Goal: Transaction & Acquisition: Subscribe to service/newsletter

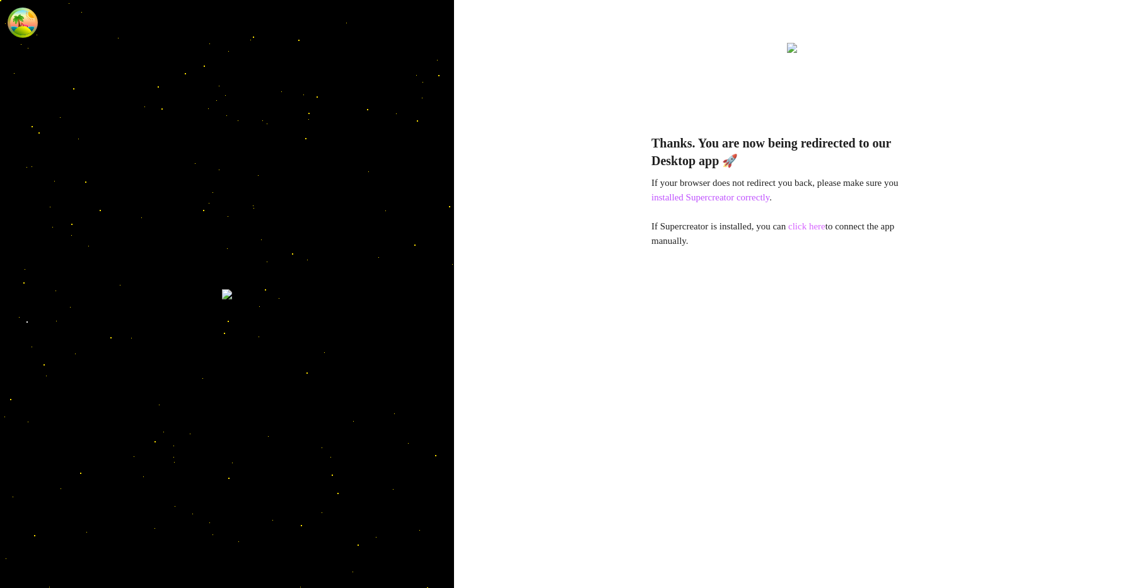
click at [825, 227] on link "click here" at bounding box center [806, 226] width 37 height 10
click at [825, 224] on link "click here" at bounding box center [806, 226] width 37 height 10
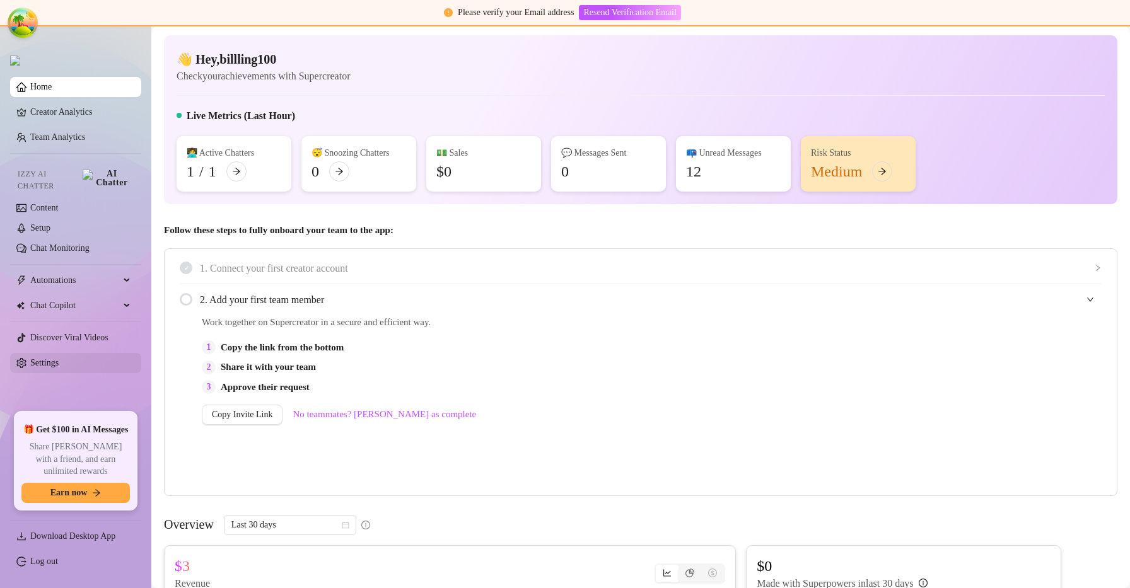
click at [59, 358] on link "Settings" at bounding box center [44, 362] width 28 height 9
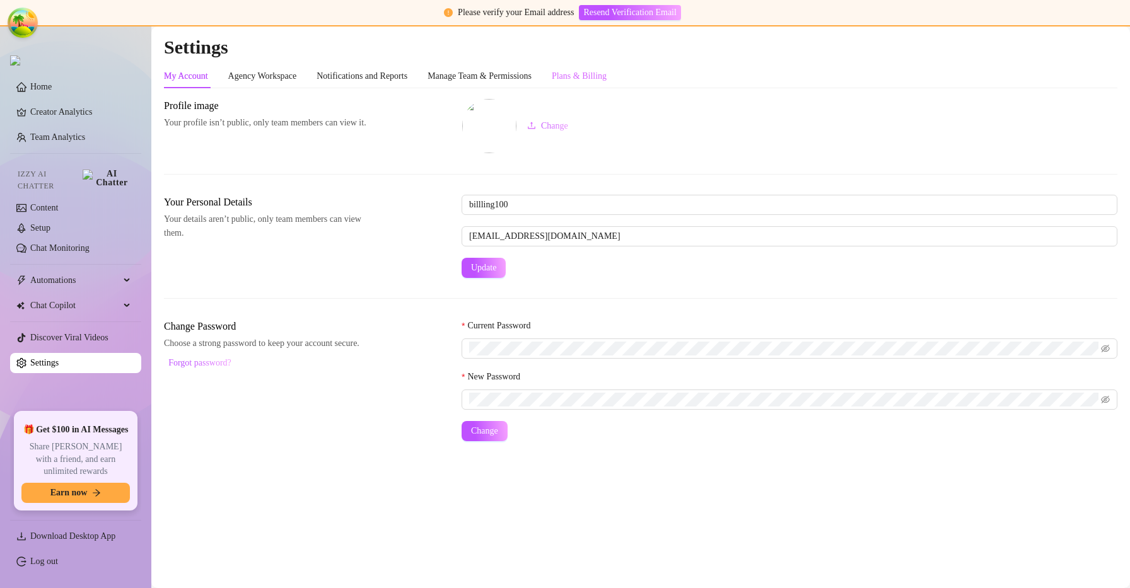
click at [606, 68] on div "Plans & Billing" at bounding box center [579, 76] width 55 height 24
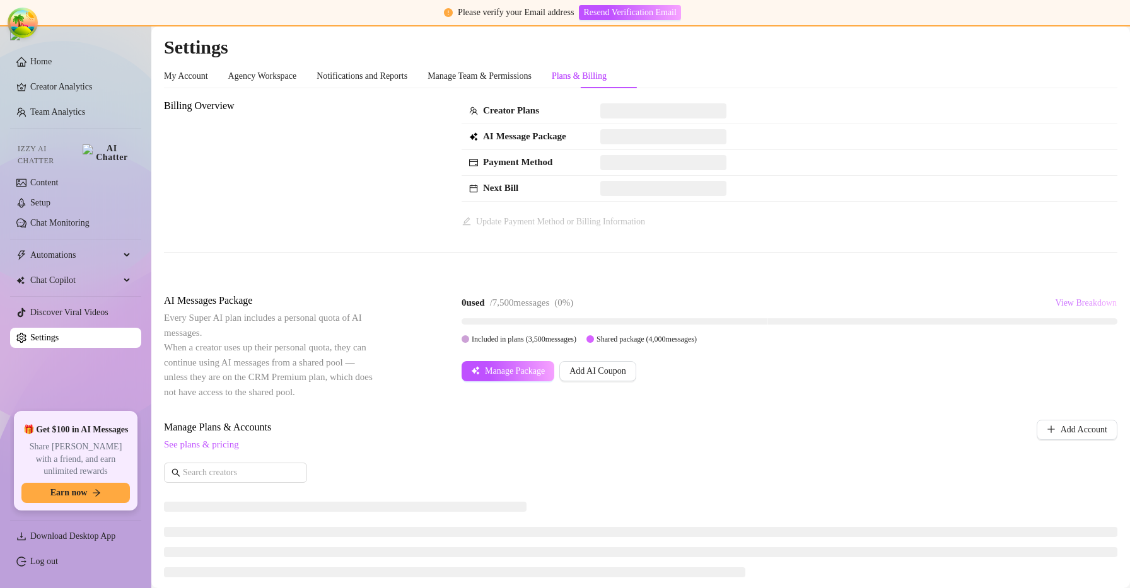
click at [1064, 301] on span "View Breakdown" at bounding box center [1086, 303] width 62 height 10
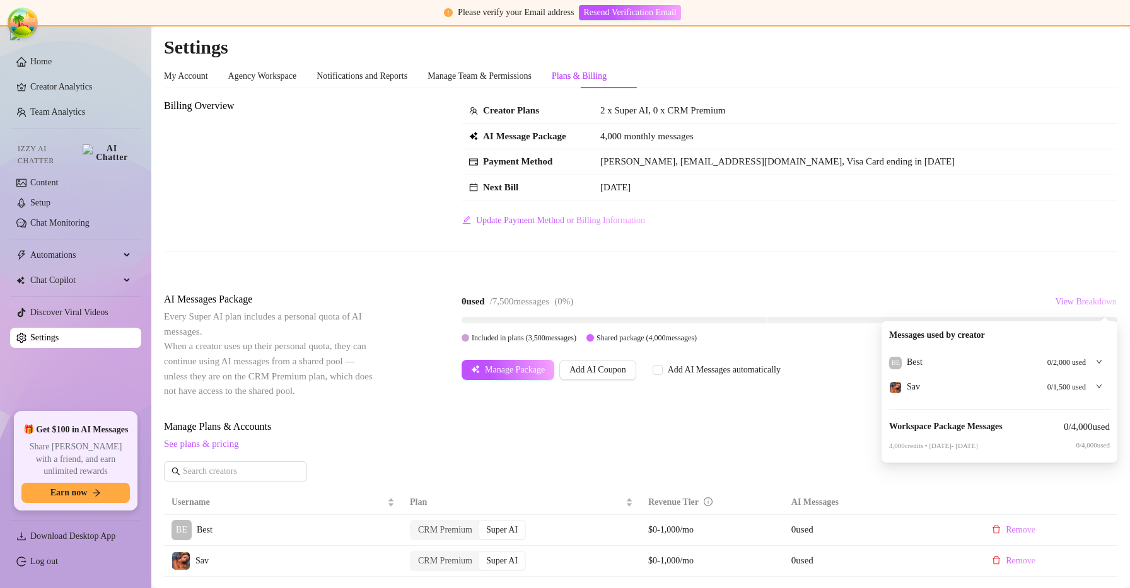
click at [1064, 301] on span "View Breakdown" at bounding box center [1086, 302] width 62 height 10
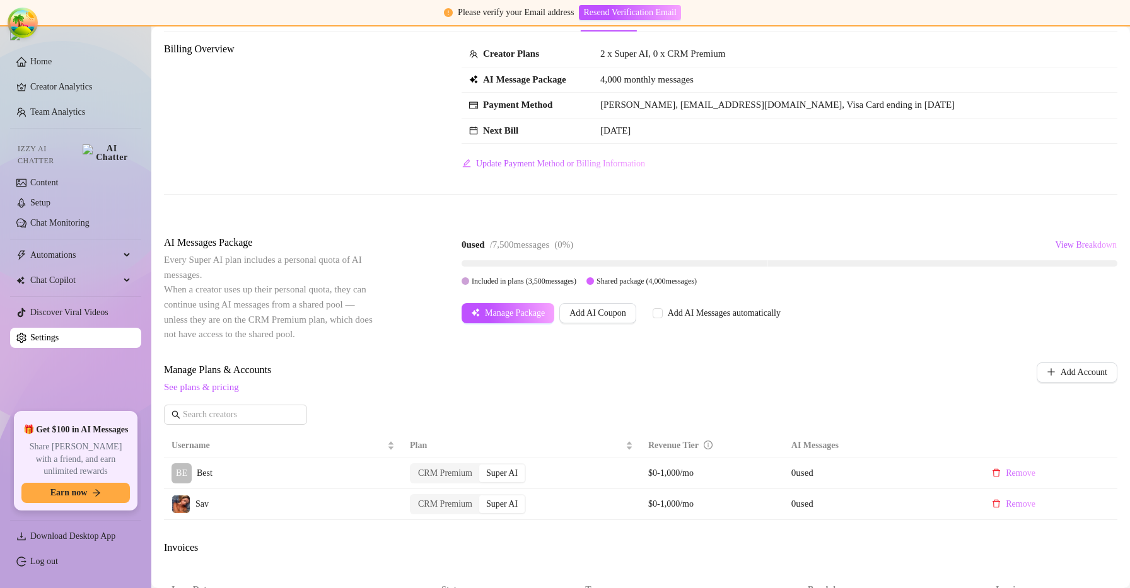
scroll to position [49, 0]
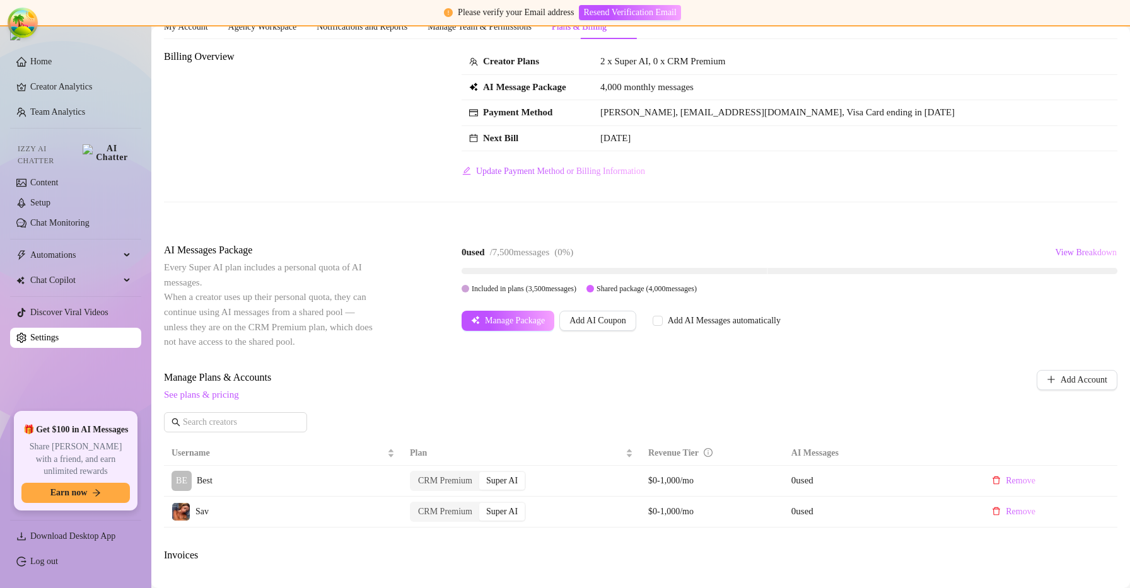
click at [506, 336] on div "AI Messages Package Every Super AI plan includes a personal quota of AI message…" at bounding box center [640, 296] width 953 height 107
click at [522, 322] on span "Manage Package" at bounding box center [515, 321] width 60 height 10
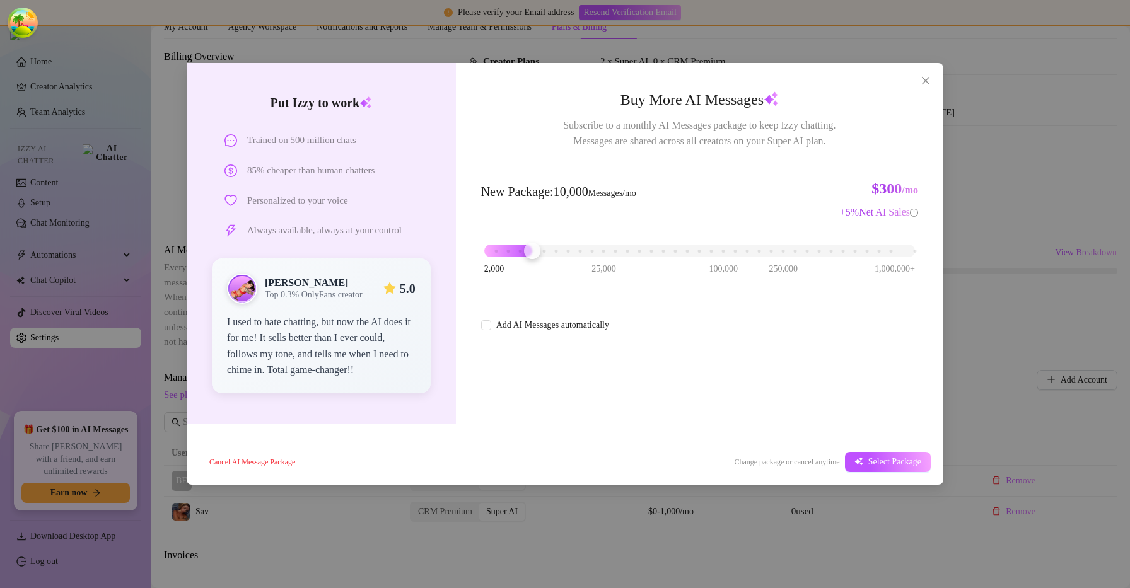
click at [529, 250] on div "2,000 25,000 100,000 250,000 1,000,000+" at bounding box center [699, 246] width 431 height 8
click at [859, 455] on button "Select Package" at bounding box center [888, 462] width 86 height 20
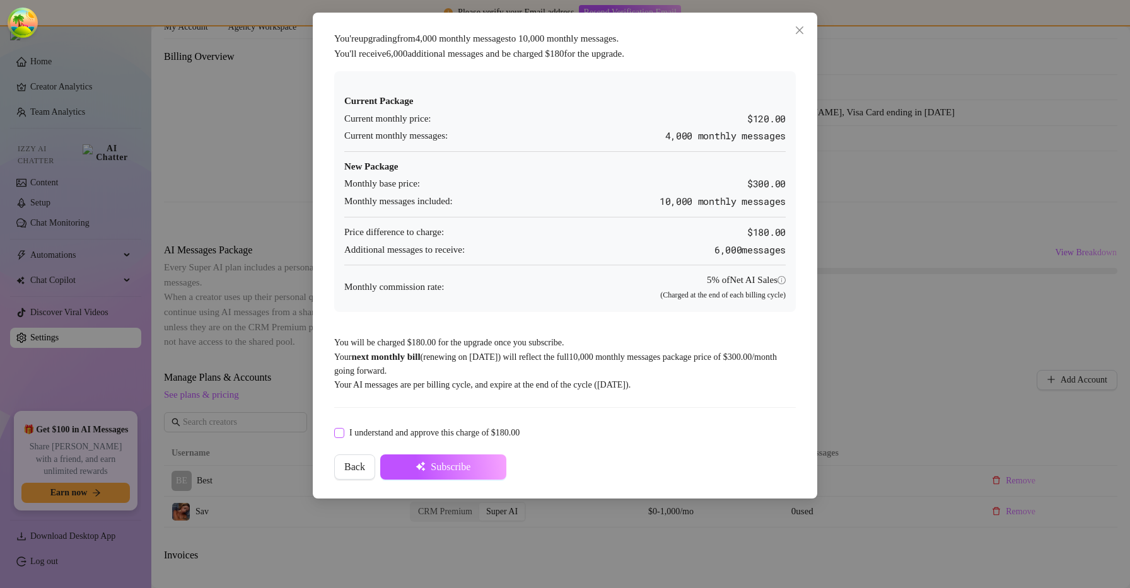
click at [349, 432] on span "I understand and approve this charge of $180.00" at bounding box center [434, 433] width 180 height 14
click at [343, 432] on input "I understand and approve this charge of $180.00" at bounding box center [338, 432] width 9 height 9
checkbox input "true"
click at [463, 470] on span "Subscribe" at bounding box center [451, 466] width 40 height 11
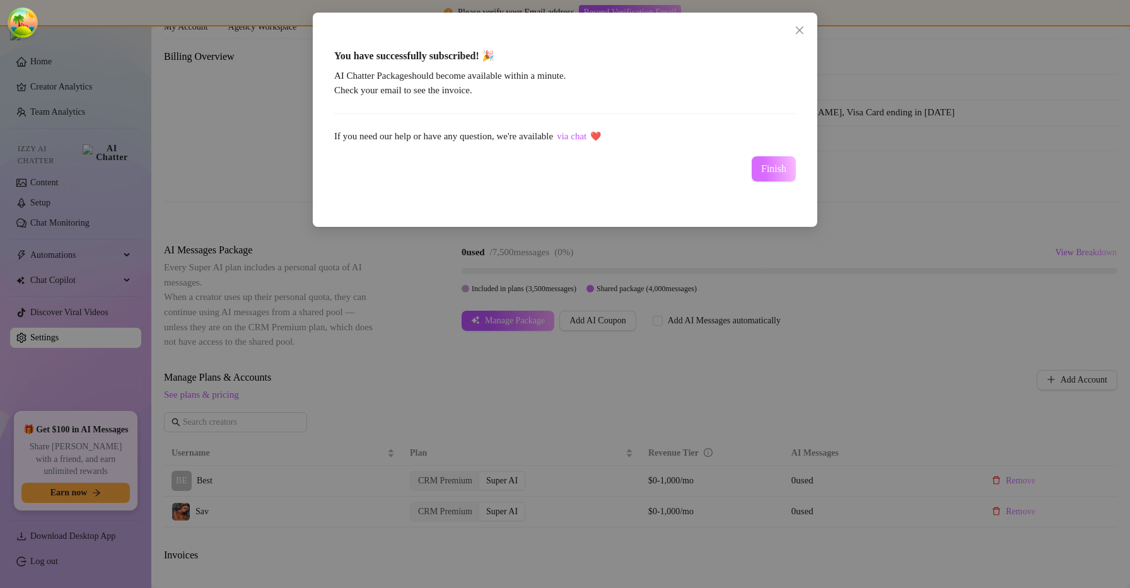
click at [767, 171] on span "Finish" at bounding box center [773, 168] width 25 height 11
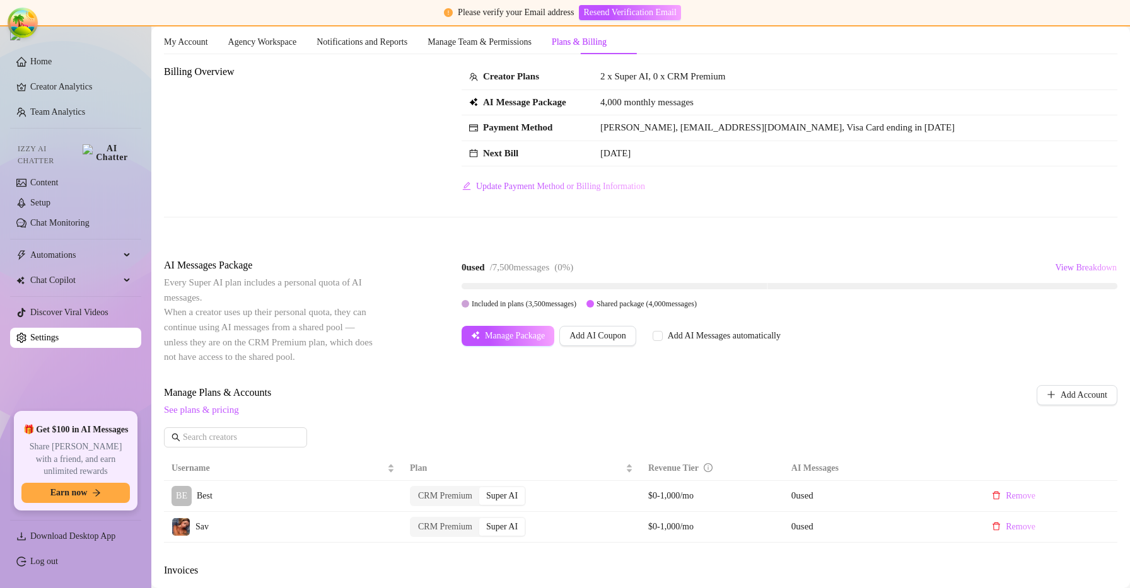
scroll to position [0, 0]
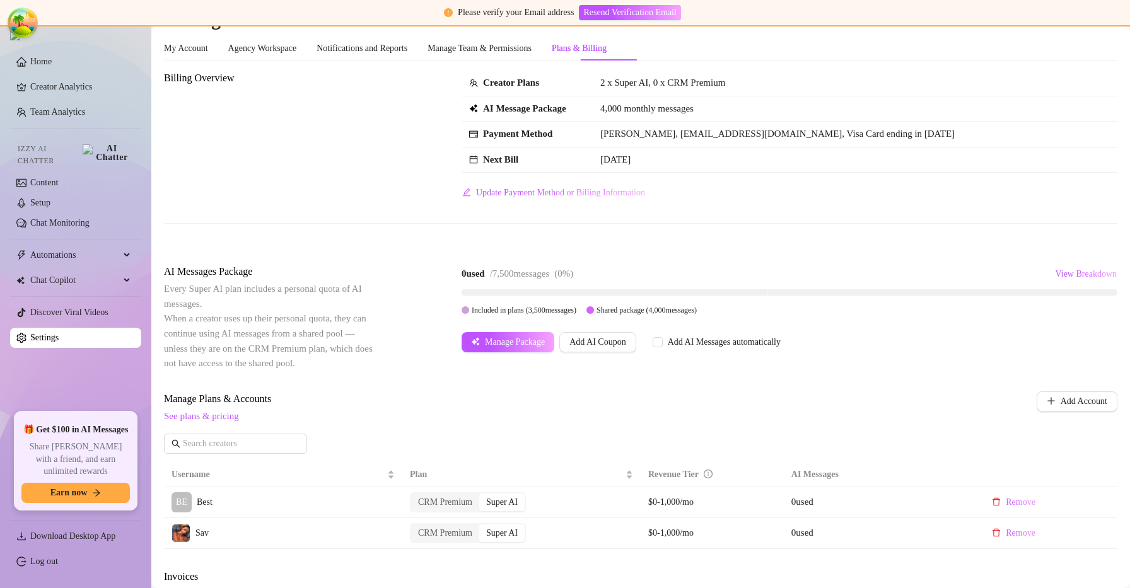
scroll to position [28, 0]
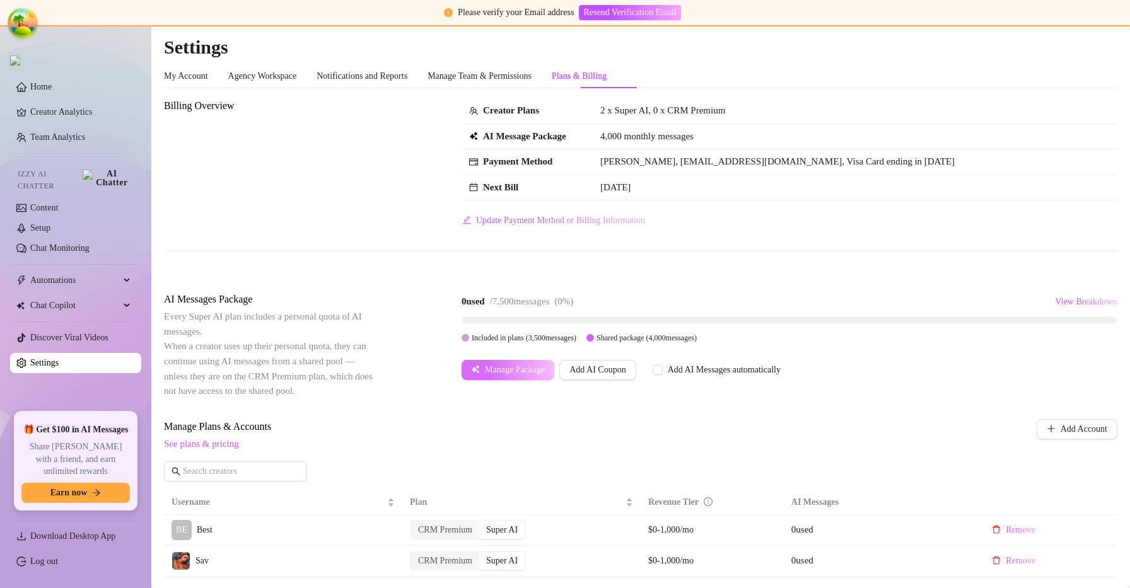
click at [542, 366] on span "Manage Package" at bounding box center [515, 370] width 60 height 10
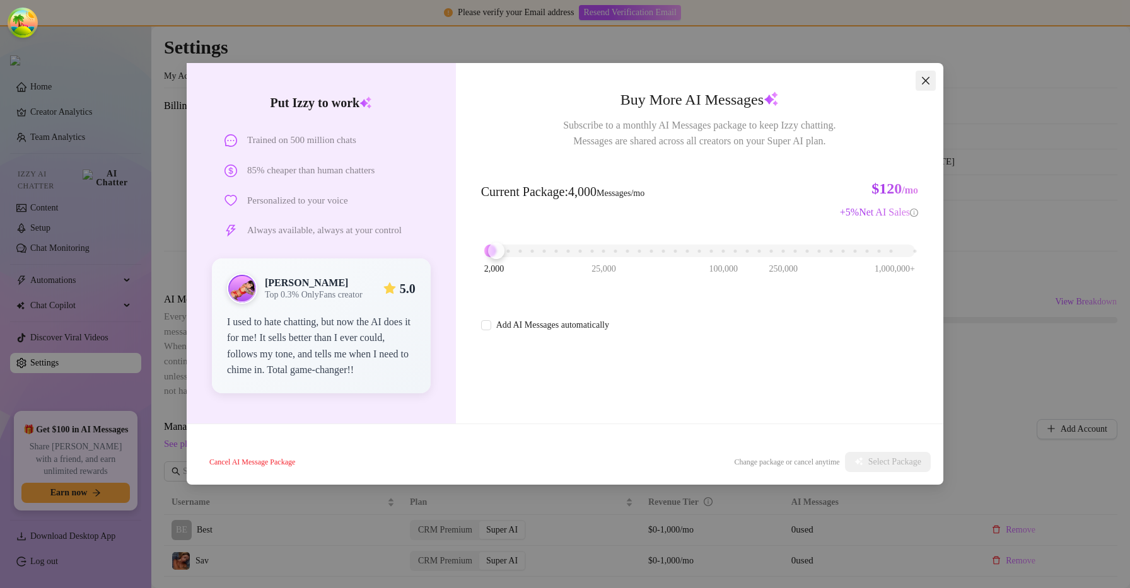
click at [932, 83] on span "Close" at bounding box center [925, 81] width 20 height 10
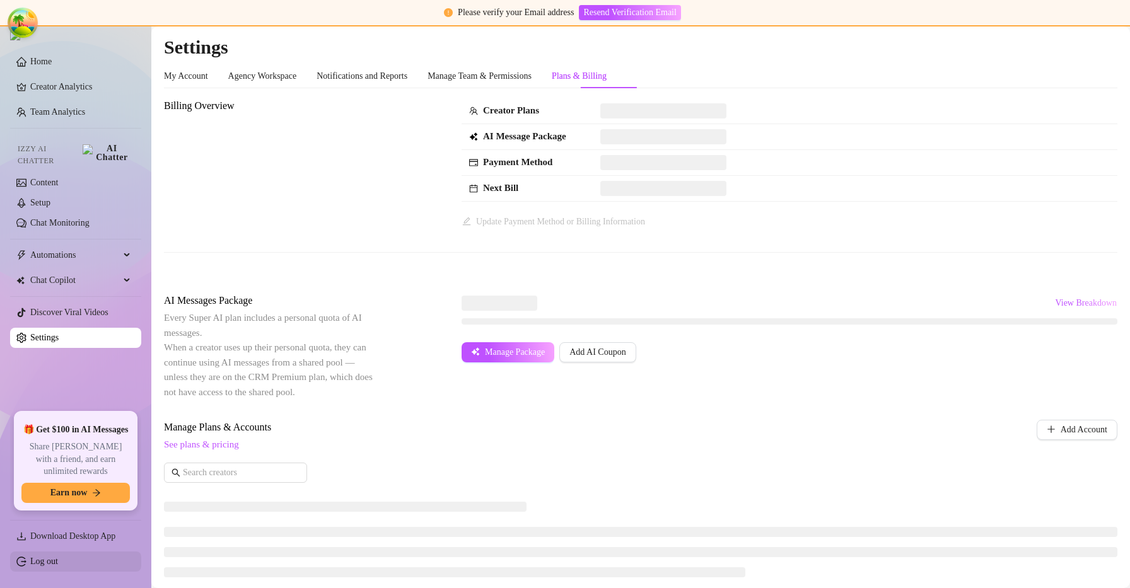
click at [56, 557] on link "Log out" at bounding box center [44, 561] width 28 height 9
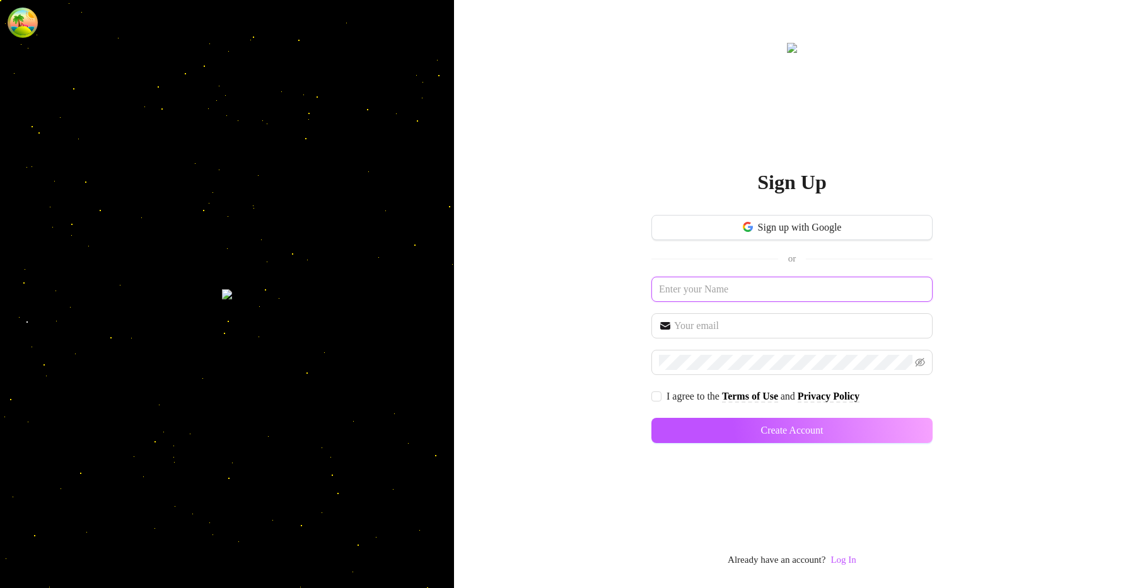
click at [762, 292] on input "text" at bounding box center [791, 289] width 281 height 25
type input "billing10000"
click at [765, 279] on input "billing10000" at bounding box center [791, 289] width 281 height 25
click at [743, 328] on input "text" at bounding box center [799, 325] width 251 height 15
paste input "billing10000"
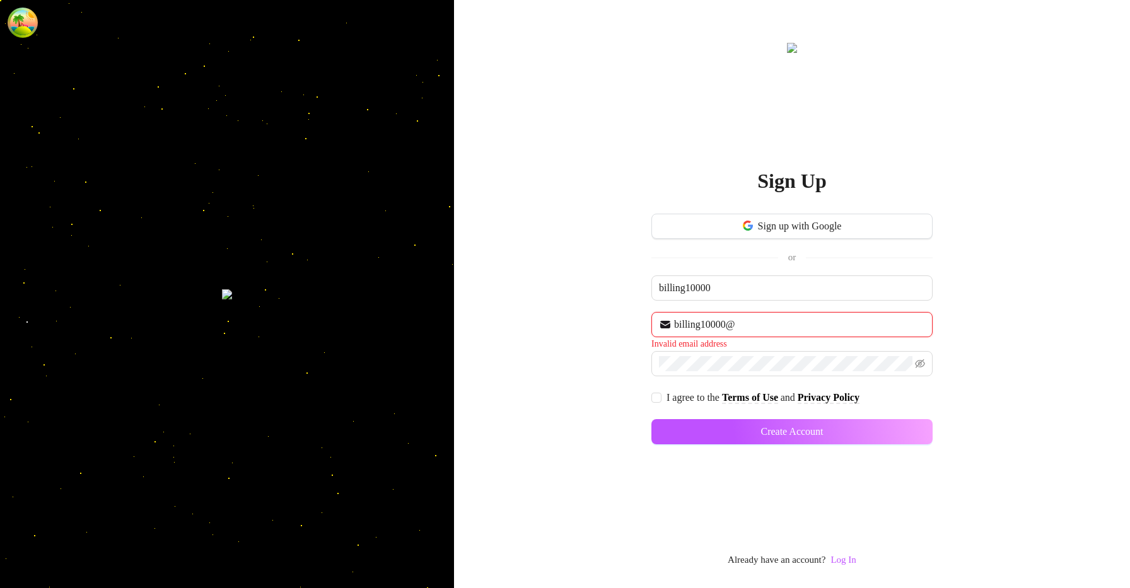
paste input "billing10000"
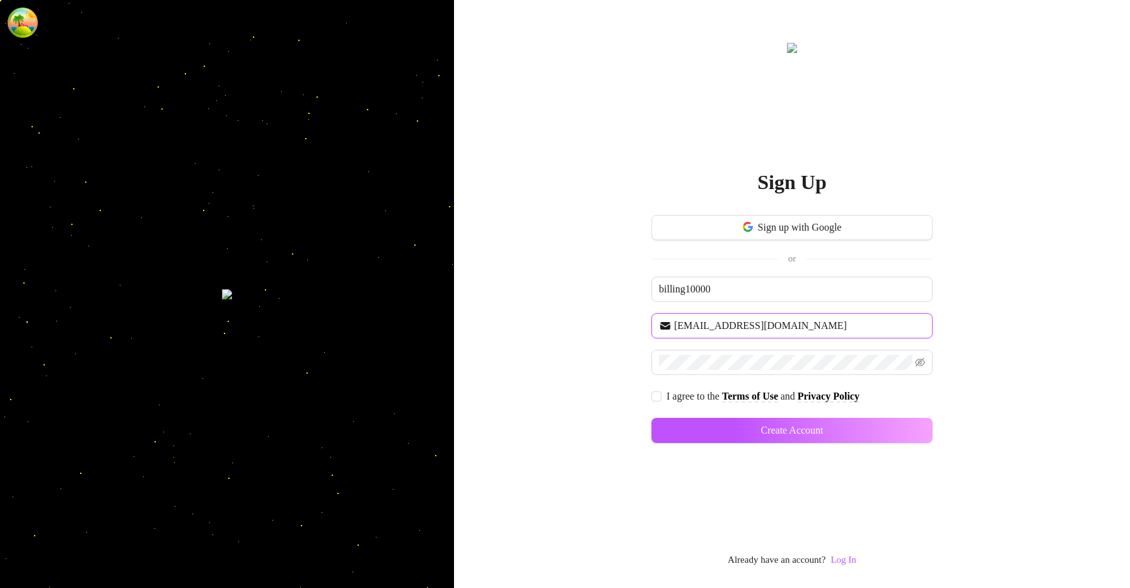
type input "billing10000@billing10000.com"
click at [652, 395] on input "I agree to the Terms of Use and Privacy Policy" at bounding box center [655, 395] width 9 height 9
checkbox input "true"
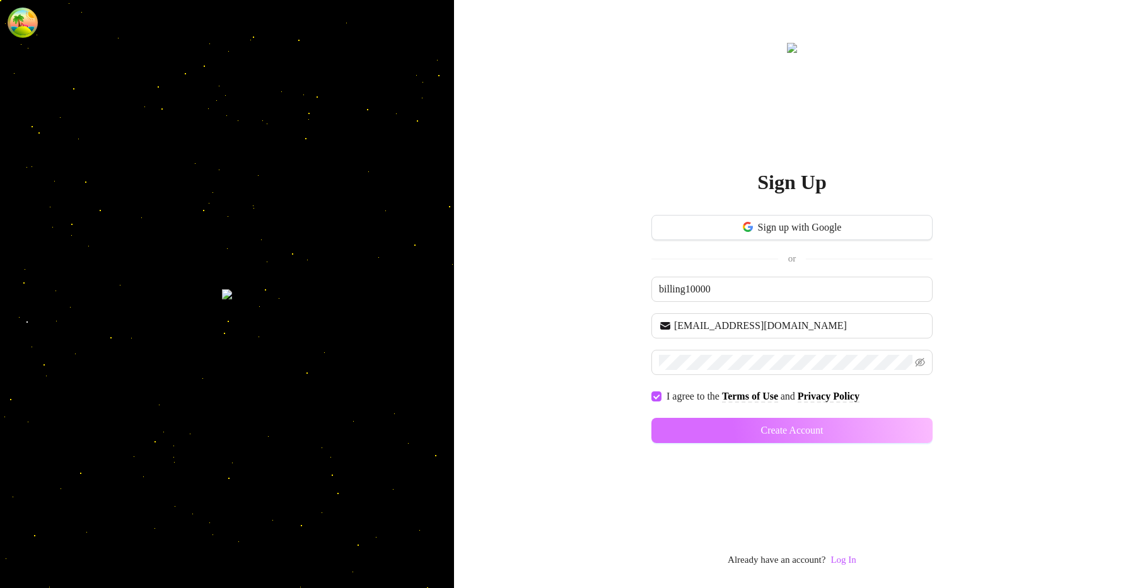
click at [692, 432] on button "Create Account" at bounding box center [791, 430] width 281 height 25
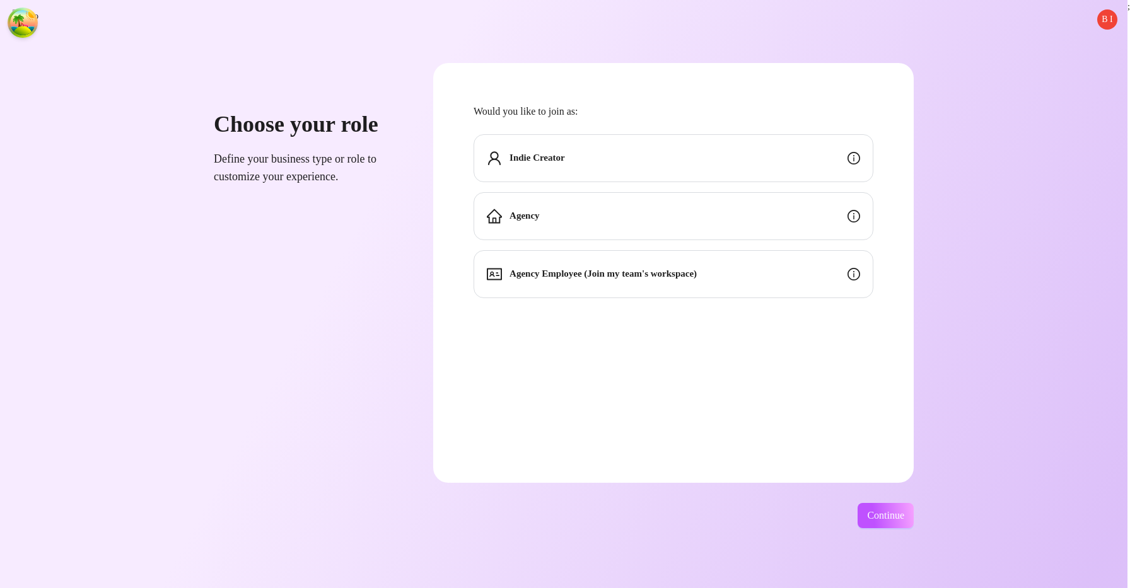
click at [722, 163] on div "Indie Creator" at bounding box center [673, 158] width 400 height 48
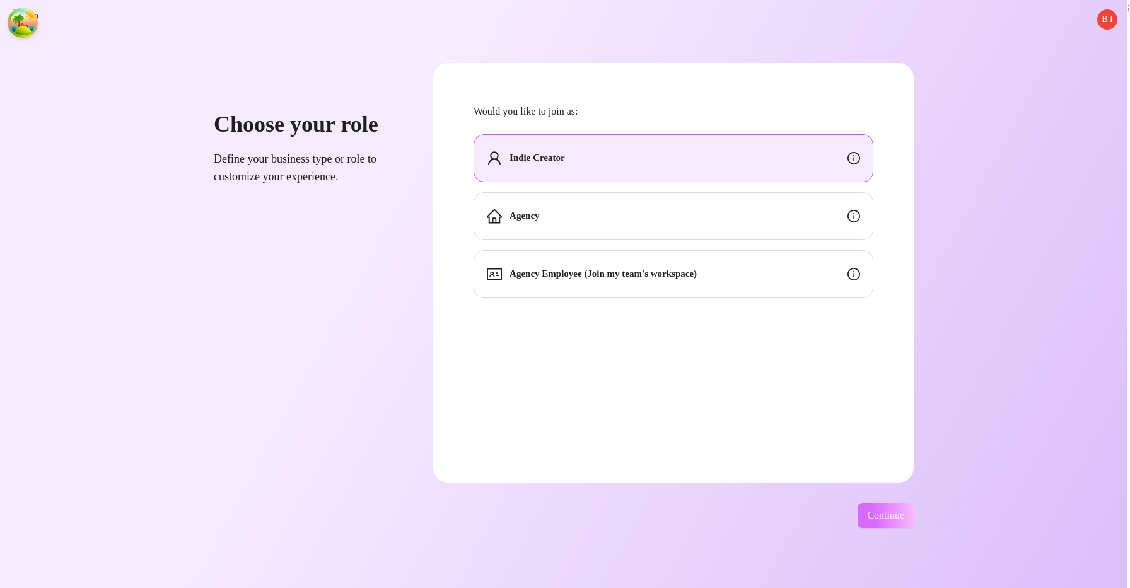
click at [912, 508] on button "Continue" at bounding box center [885, 515] width 56 height 25
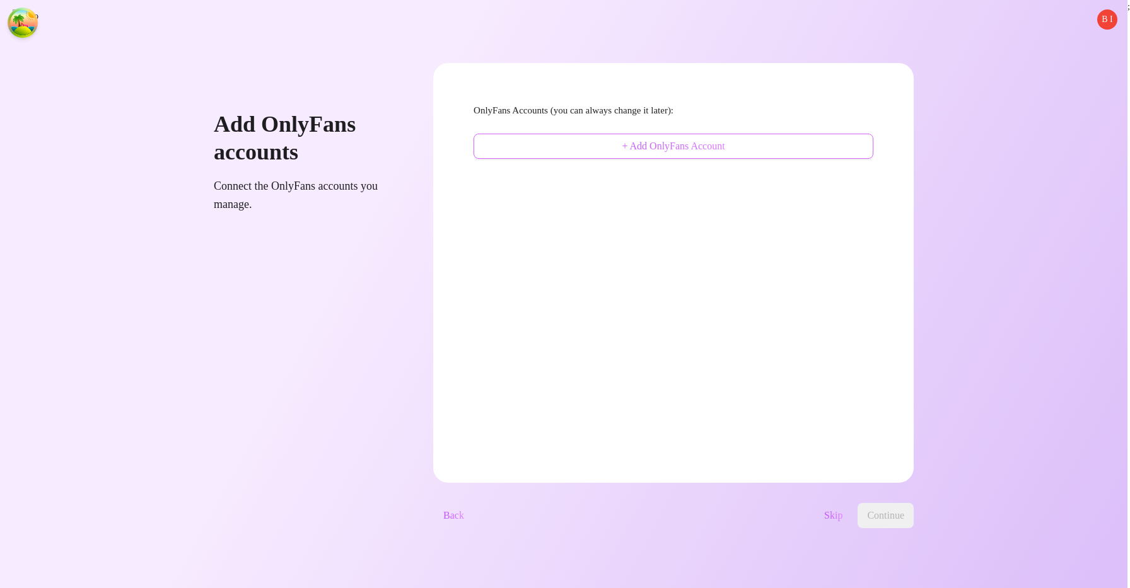
click at [804, 149] on button "+ Add OnlyFans Account" at bounding box center [673, 146] width 400 height 25
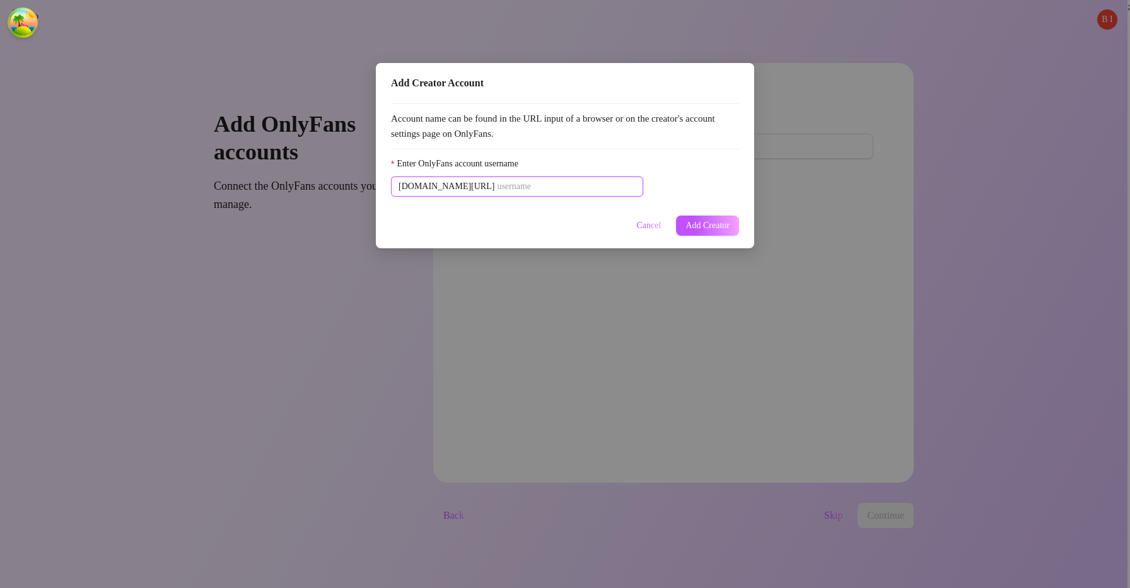
paste input "u21892667nice"
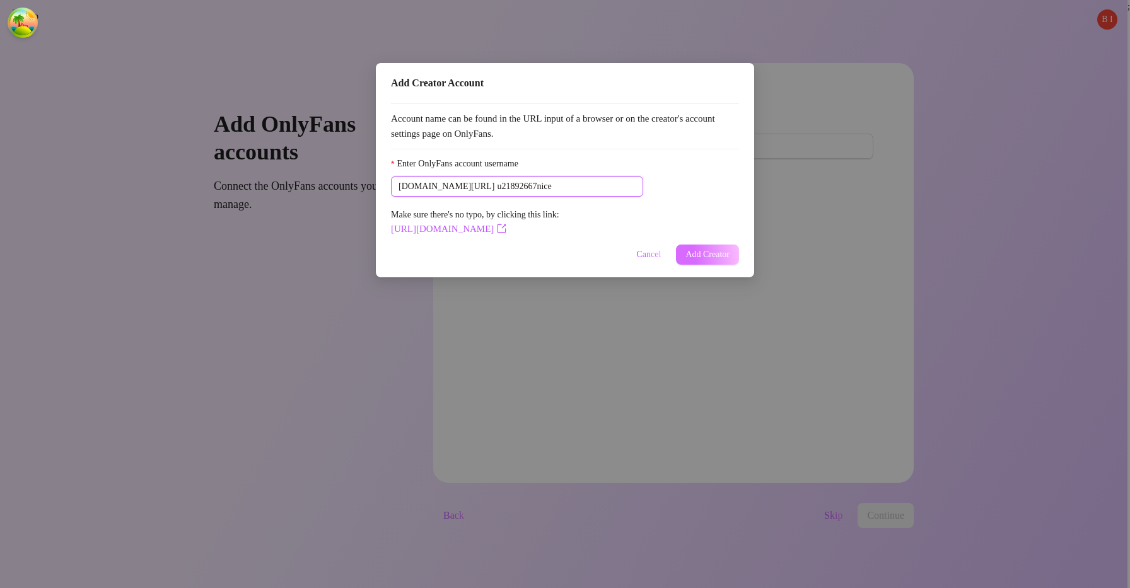
type input "u21892667nice"
click at [705, 256] on span "Add Creator" at bounding box center [707, 255] width 44 height 10
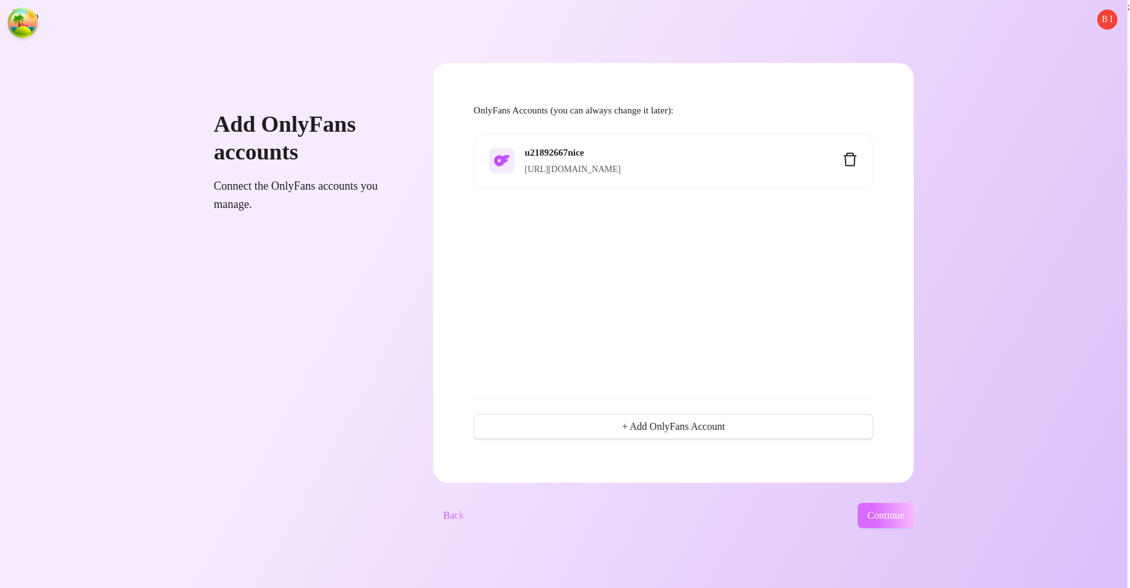
click at [904, 516] on span "Continue" at bounding box center [885, 515] width 37 height 11
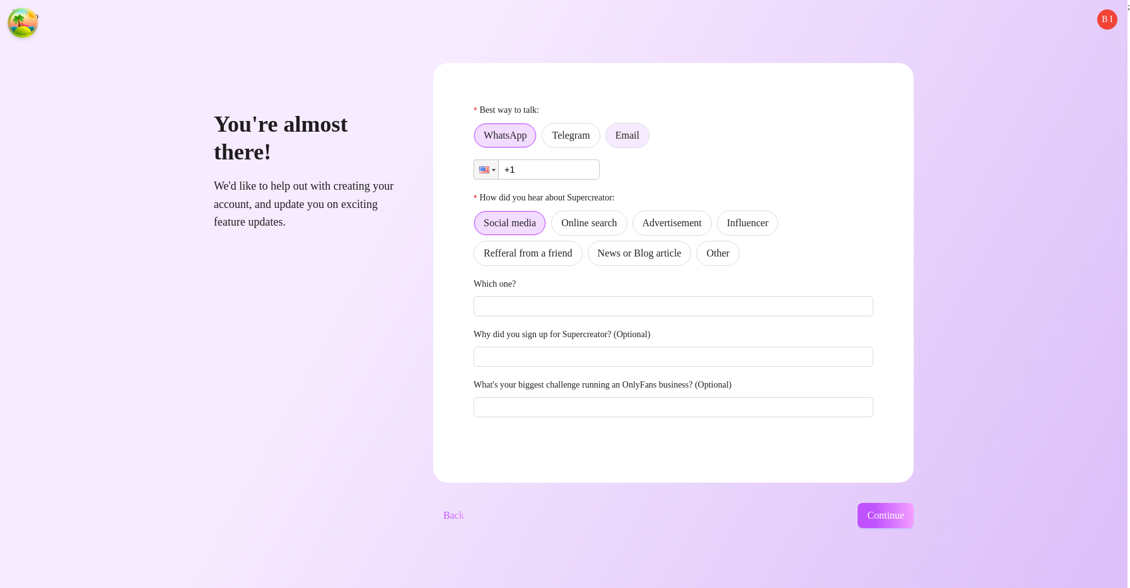
click at [639, 135] on span "Email" at bounding box center [627, 135] width 24 height 11
click at [609, 139] on input "Email" at bounding box center [609, 139] width 0 height 0
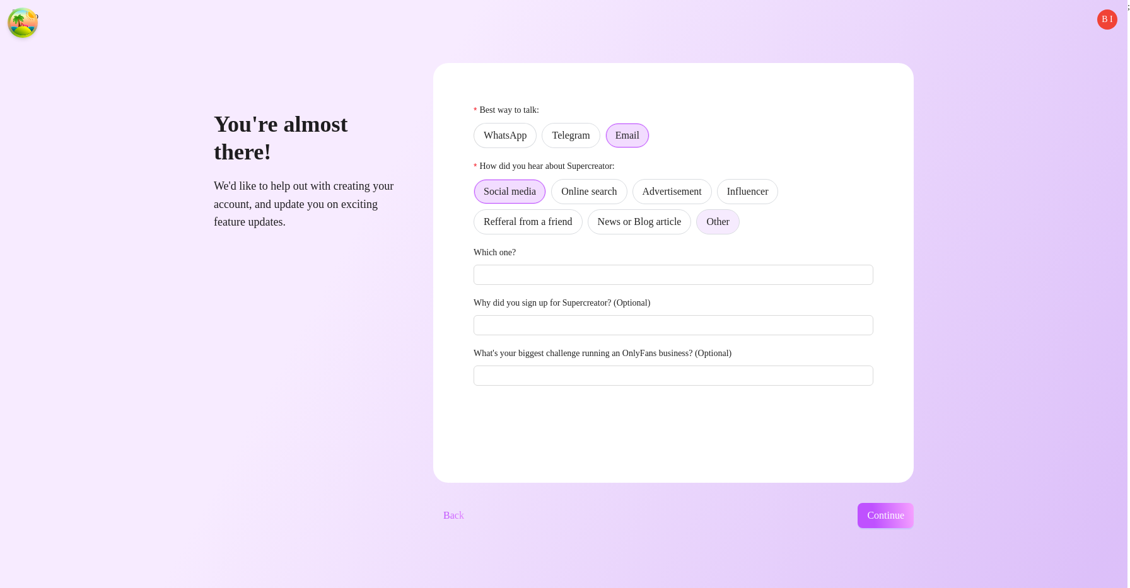
click at [739, 229] on label "Other" at bounding box center [717, 221] width 43 height 25
click at [700, 225] on input "Other" at bounding box center [700, 225] width 0 height 0
click at [904, 513] on span "Continue" at bounding box center [885, 515] width 37 height 11
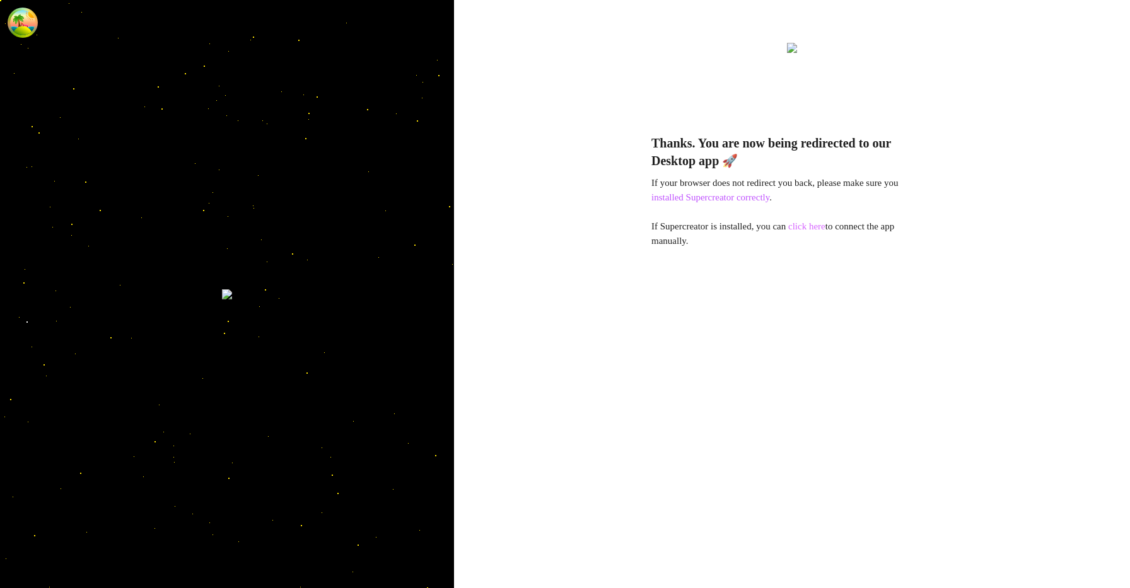
click at [825, 224] on link "click here" at bounding box center [806, 226] width 37 height 10
click at [825, 230] on link "click here" at bounding box center [806, 226] width 37 height 10
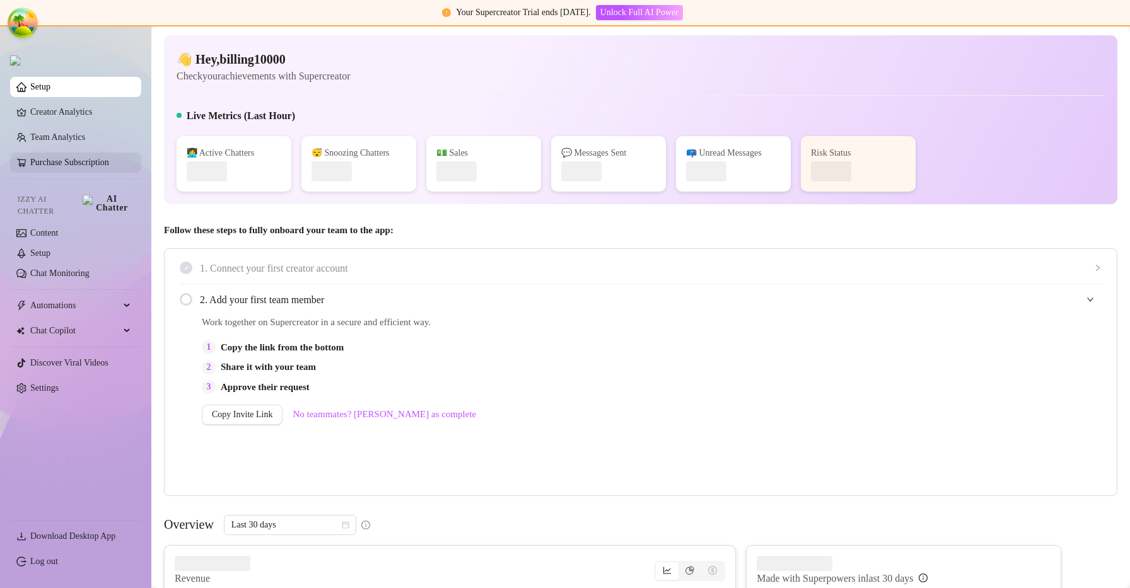
click at [64, 165] on link "Purchase Subscription" at bounding box center [80, 163] width 101 height 20
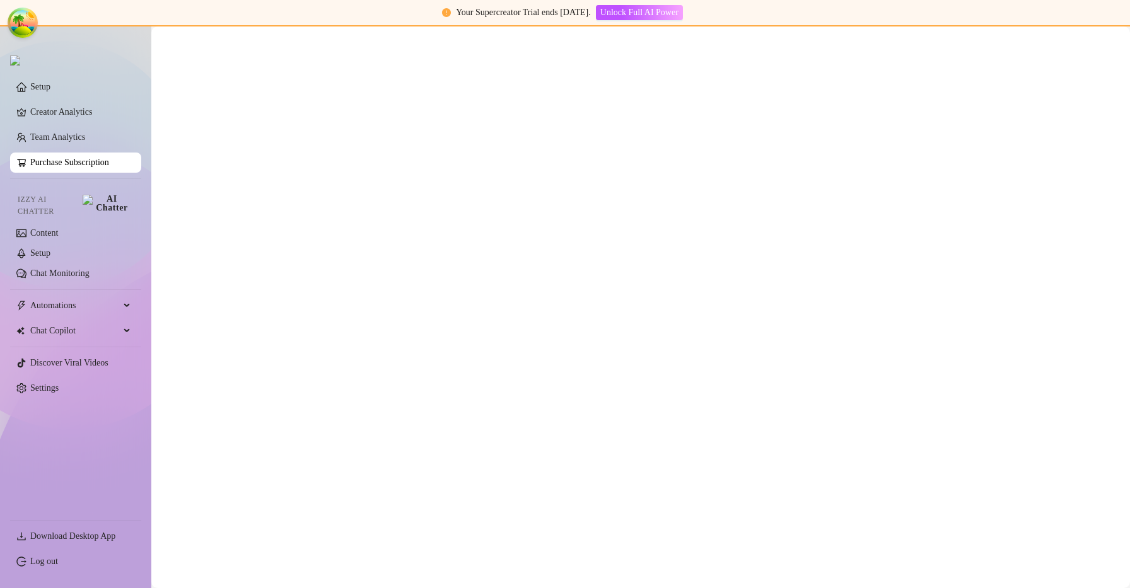
click at [64, 165] on div "Upgrade Subscription 1 Choose your plan 2 Adjust your order 3 Payment Slide to …" at bounding box center [565, 294] width 1130 height 588
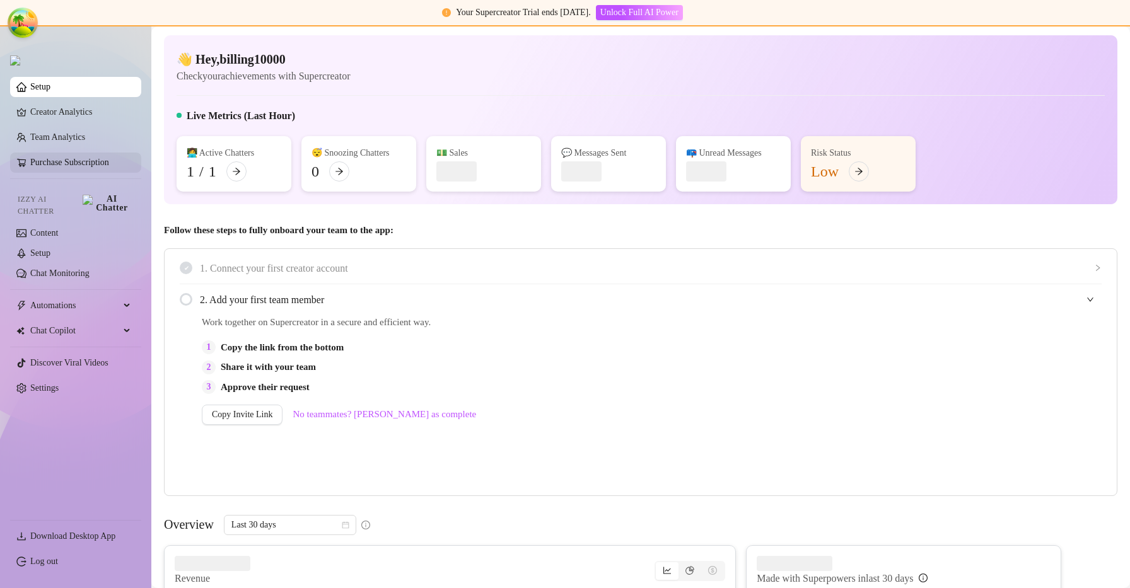
click at [107, 165] on link "Purchase Subscription" at bounding box center [80, 163] width 101 height 20
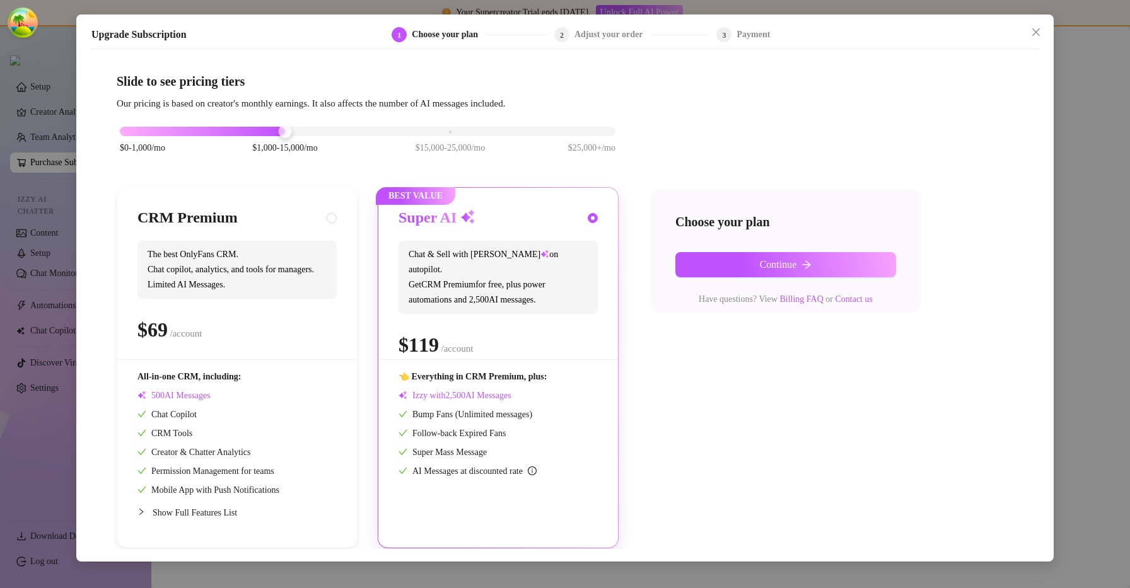
click at [332, 214] on span at bounding box center [332, 218] width 10 height 10
click at [332, 215] on input "radio" at bounding box center [332, 219] width 5 height 8
radio input "true"
radio input "false"
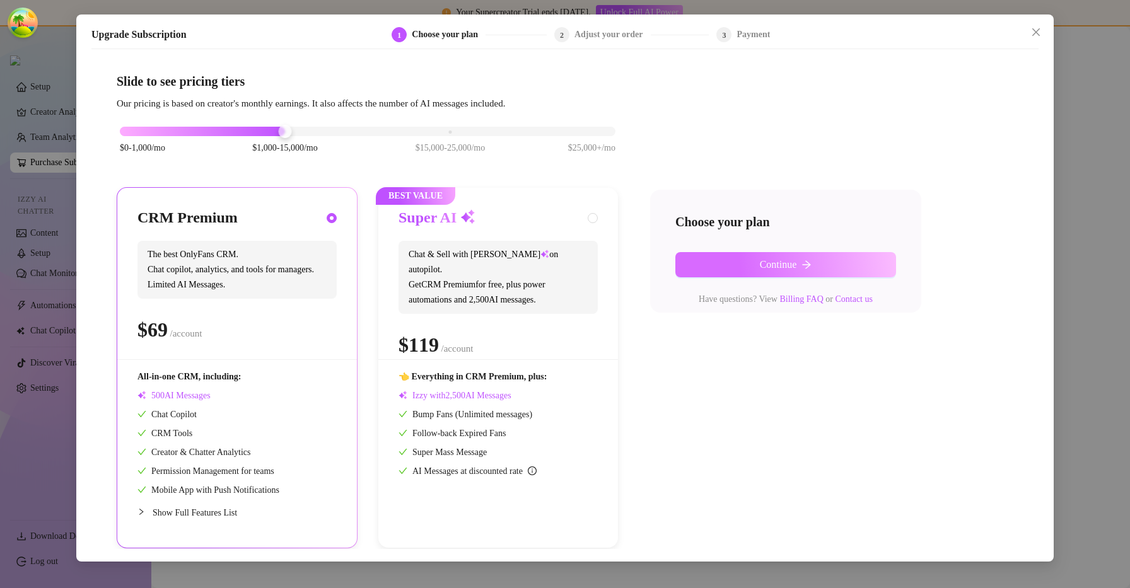
click at [793, 258] on button "Continue" at bounding box center [785, 264] width 221 height 25
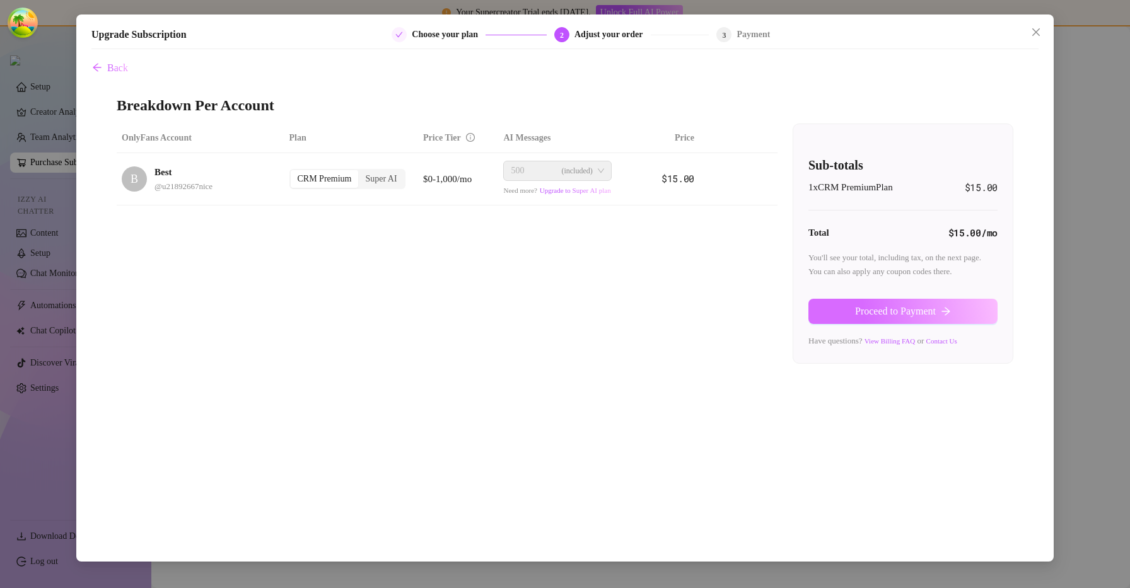
click at [874, 306] on span "Proceed to Payment" at bounding box center [895, 311] width 81 height 11
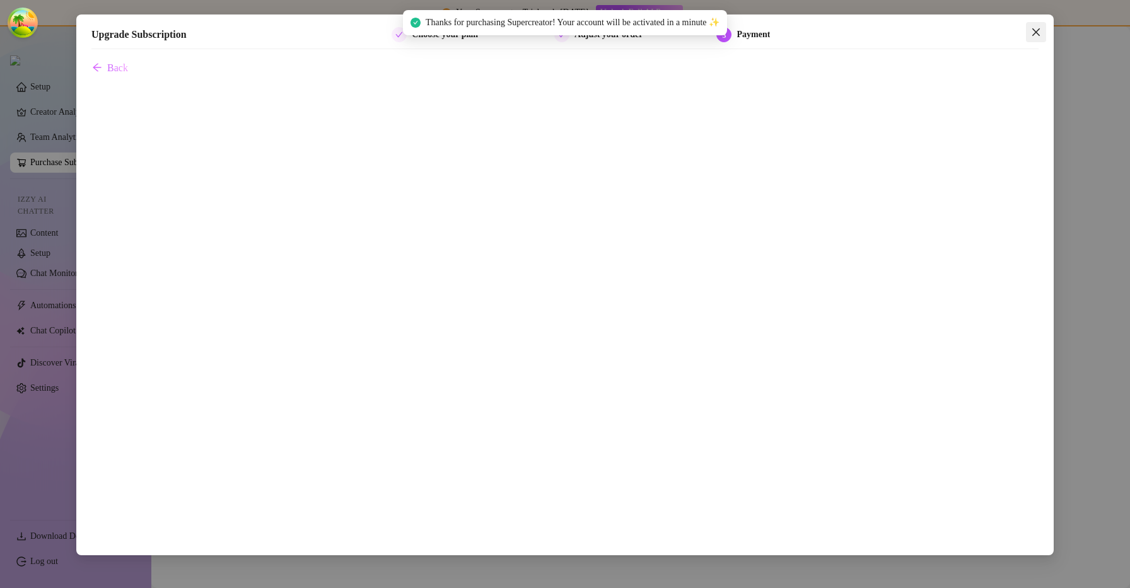
click at [1033, 26] on button "Close" at bounding box center [1036, 32] width 20 height 20
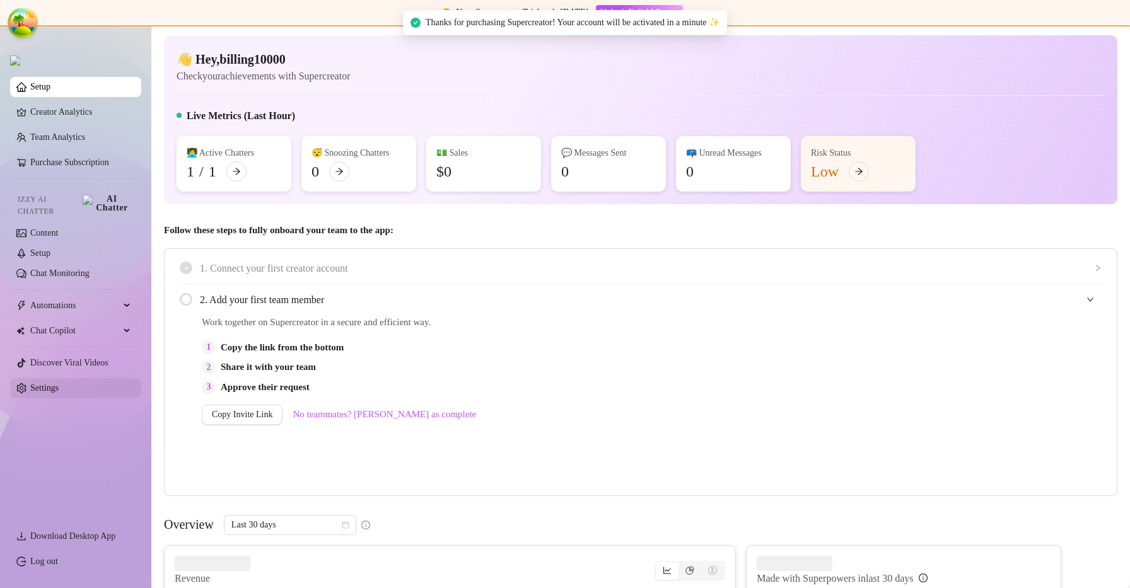
click at [30, 383] on link "Settings" at bounding box center [44, 387] width 28 height 9
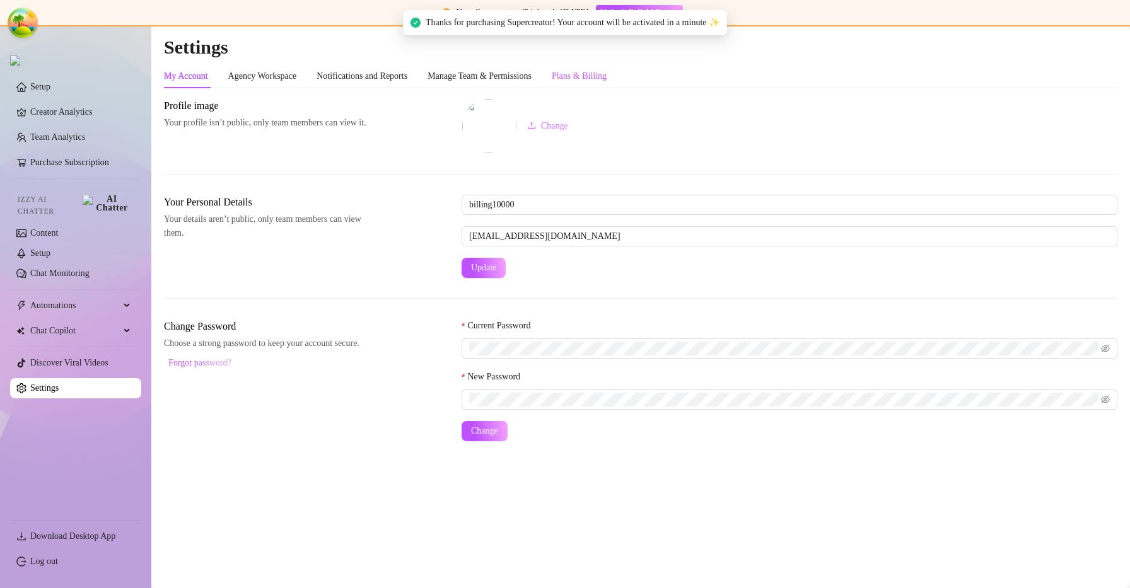
click at [605, 80] on div "Plans & Billing" at bounding box center [579, 76] width 55 height 14
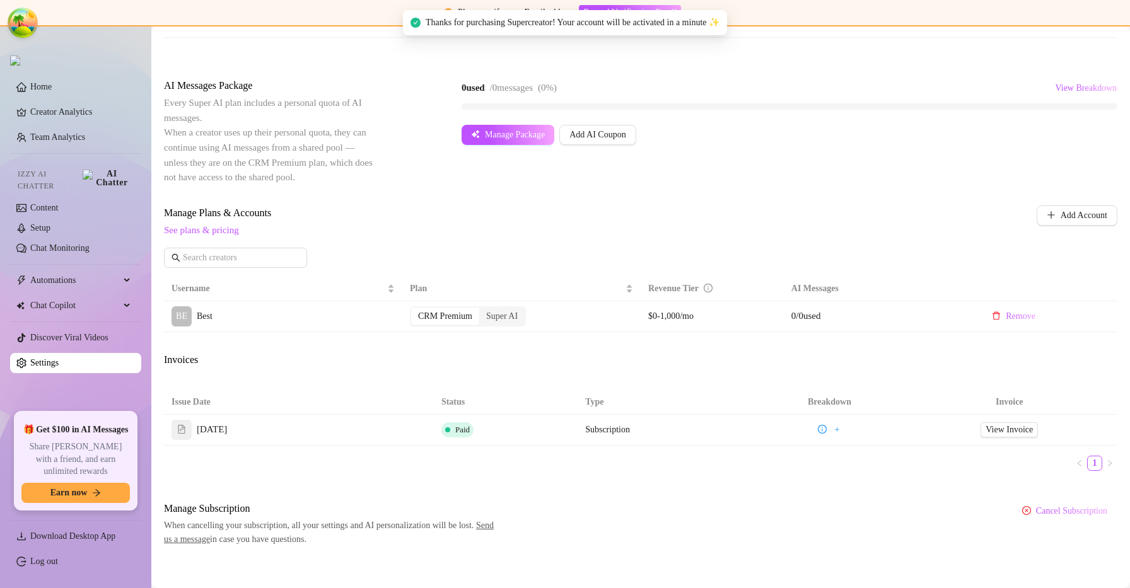
scroll to position [225, 0]
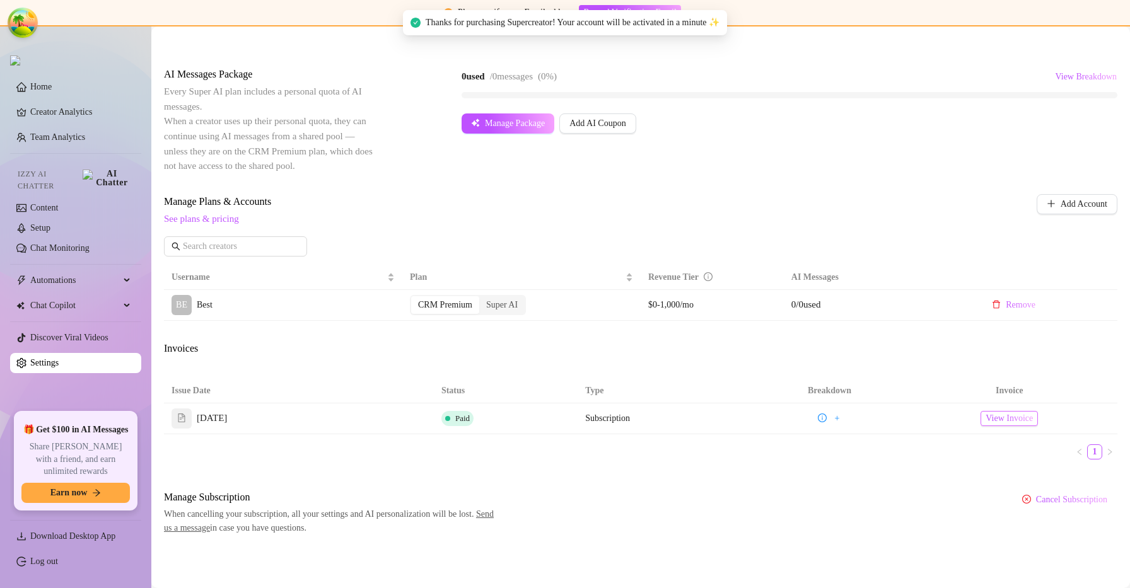
click at [996, 417] on span "View Invoice" at bounding box center [1008, 419] width 47 height 14
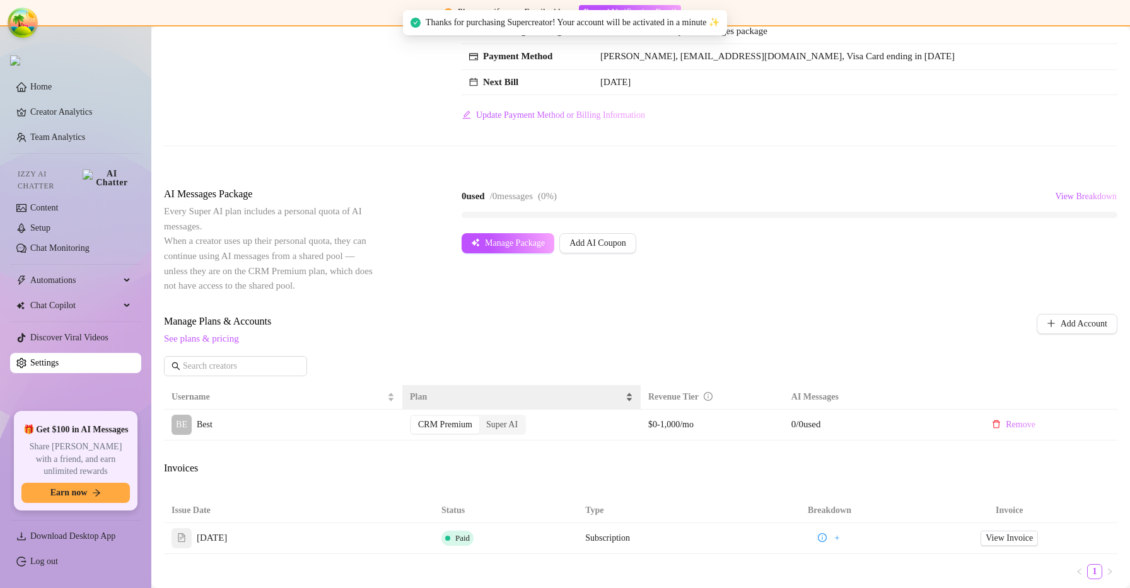
scroll to position [107, 0]
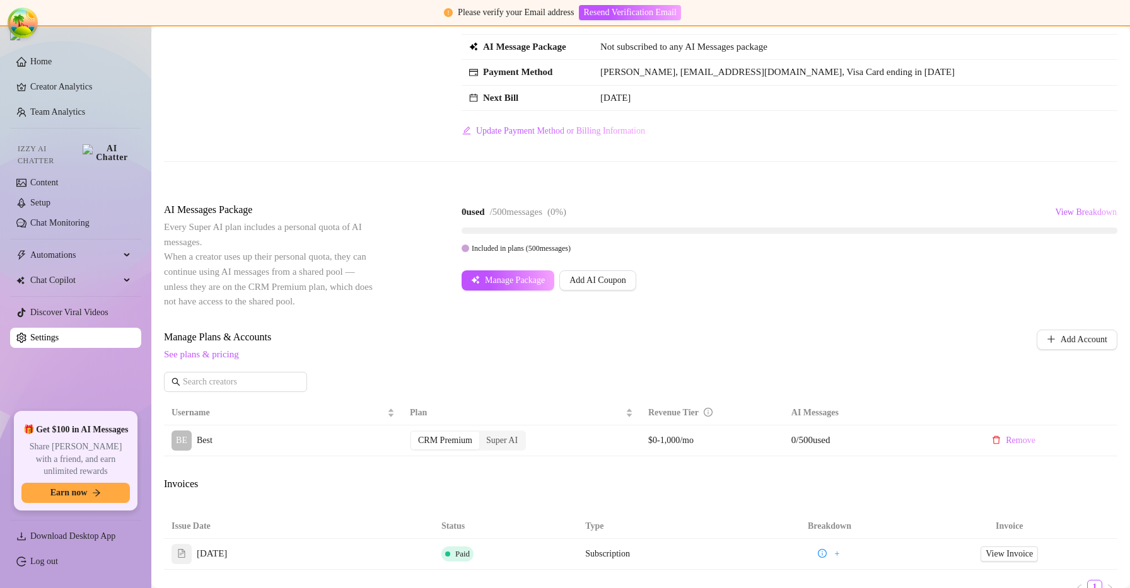
scroll to position [96, 0]
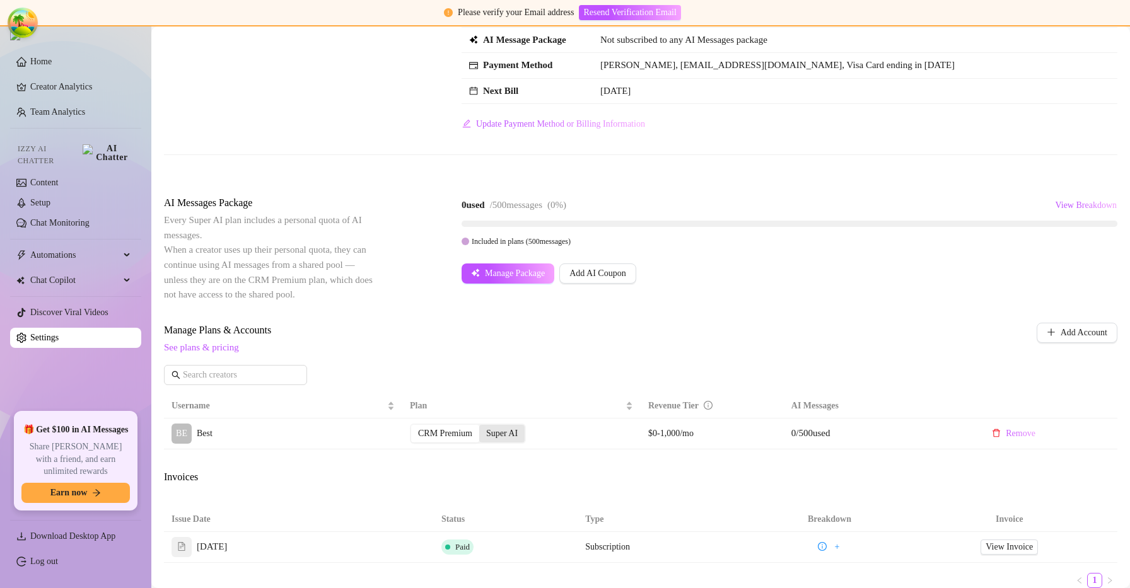
click at [490, 438] on div "Super AI" at bounding box center [501, 434] width 45 height 18
click at [482, 427] on input "Super AI" at bounding box center [482, 427] width 0 height 0
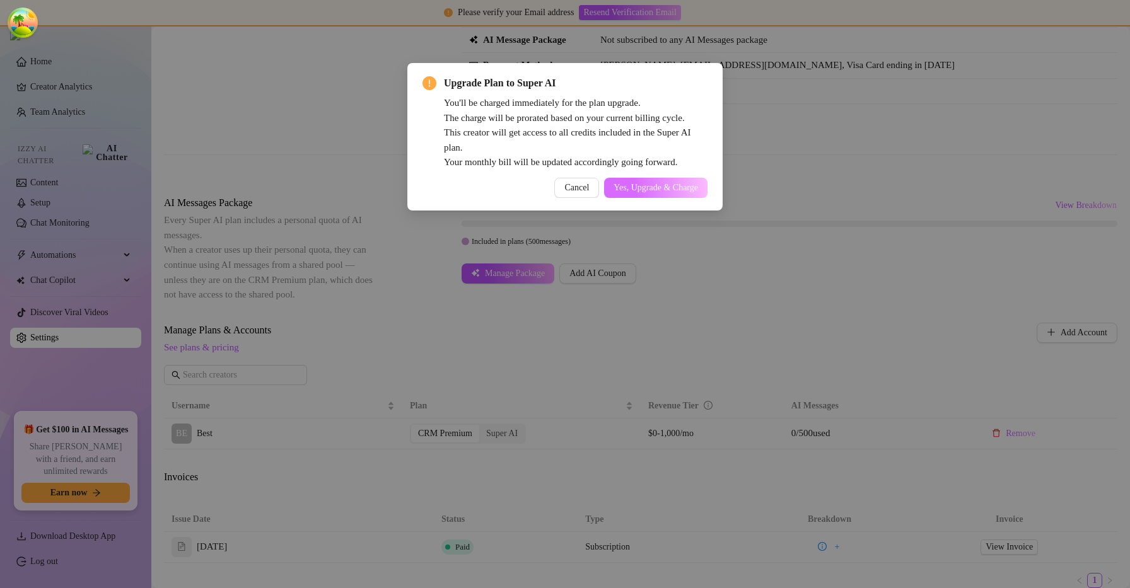
click at [657, 192] on span "Yes, Upgrade & Charge" at bounding box center [655, 188] width 84 height 10
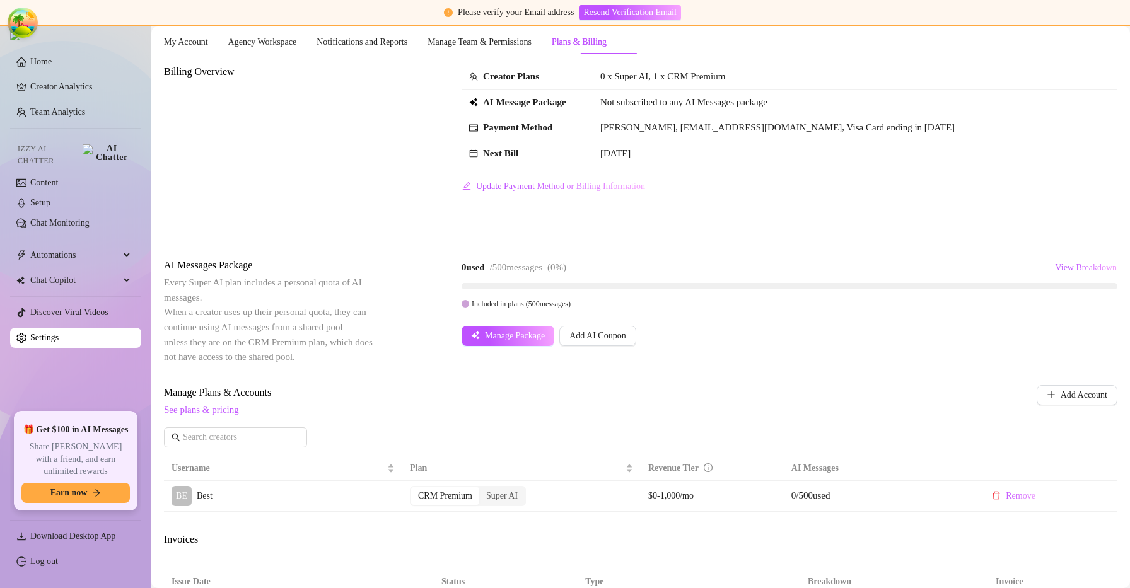
scroll to position [35, 0]
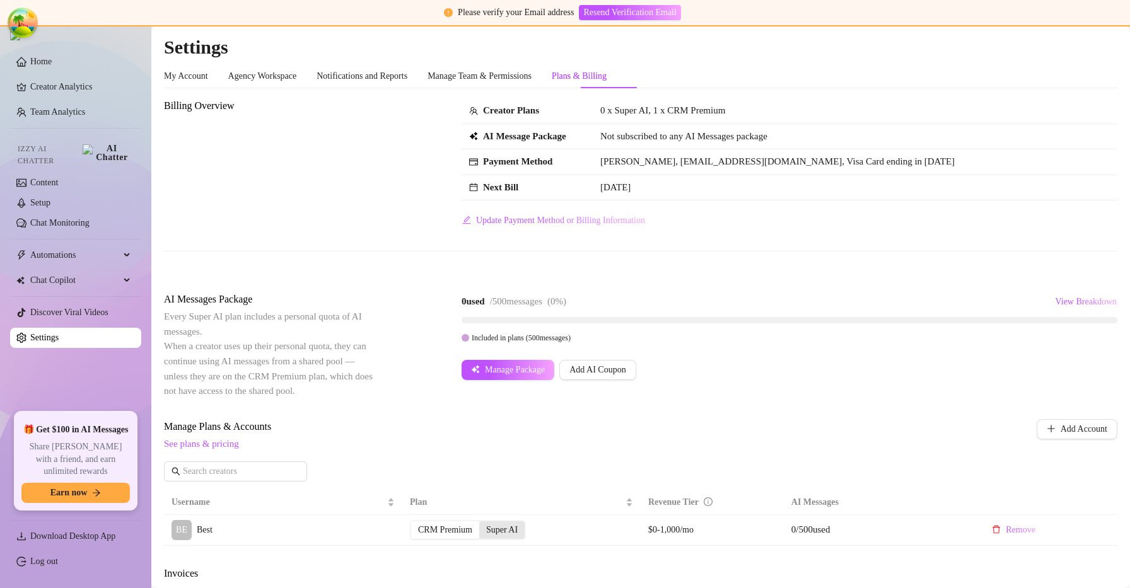
click at [523, 532] on div "Super AI" at bounding box center [501, 530] width 45 height 18
click at [482, 523] on input "Super AI" at bounding box center [482, 523] width 0 height 0
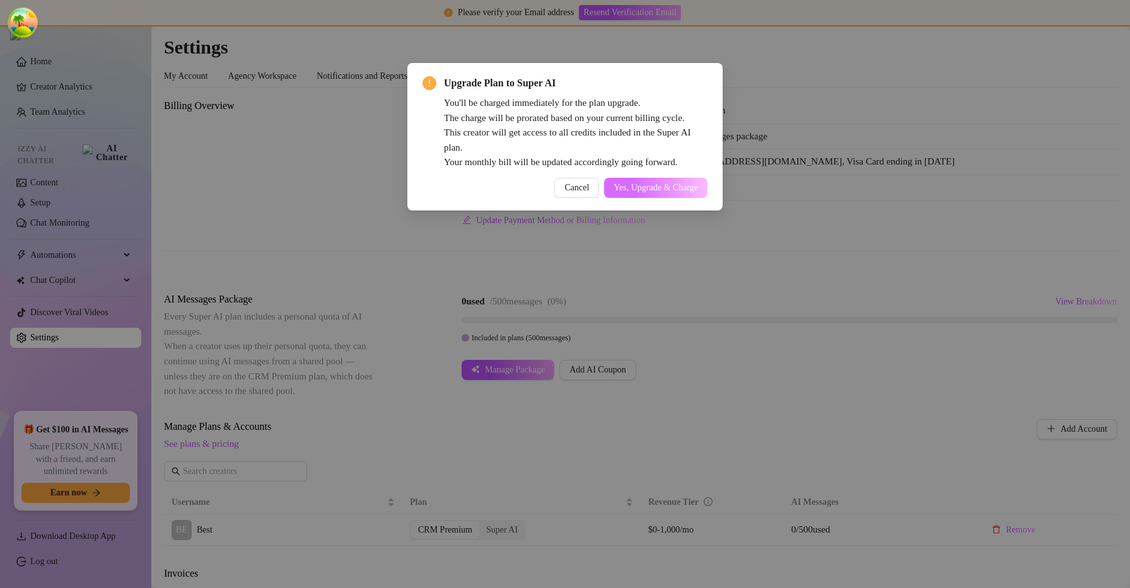
click at [642, 192] on span "Yes, Upgrade & Charge" at bounding box center [655, 188] width 84 height 10
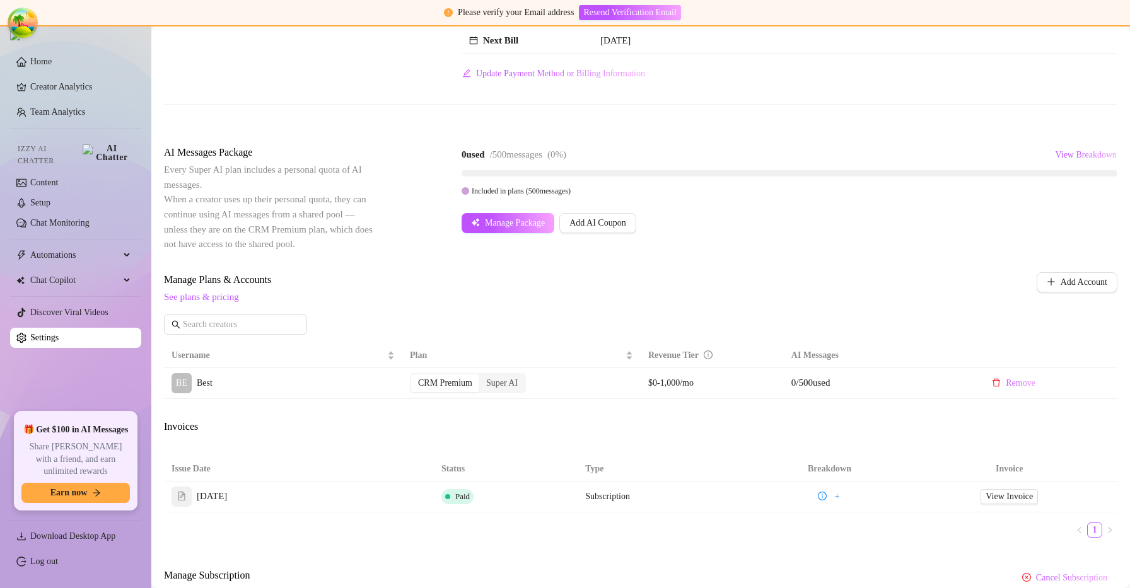
scroll to position [105, 0]
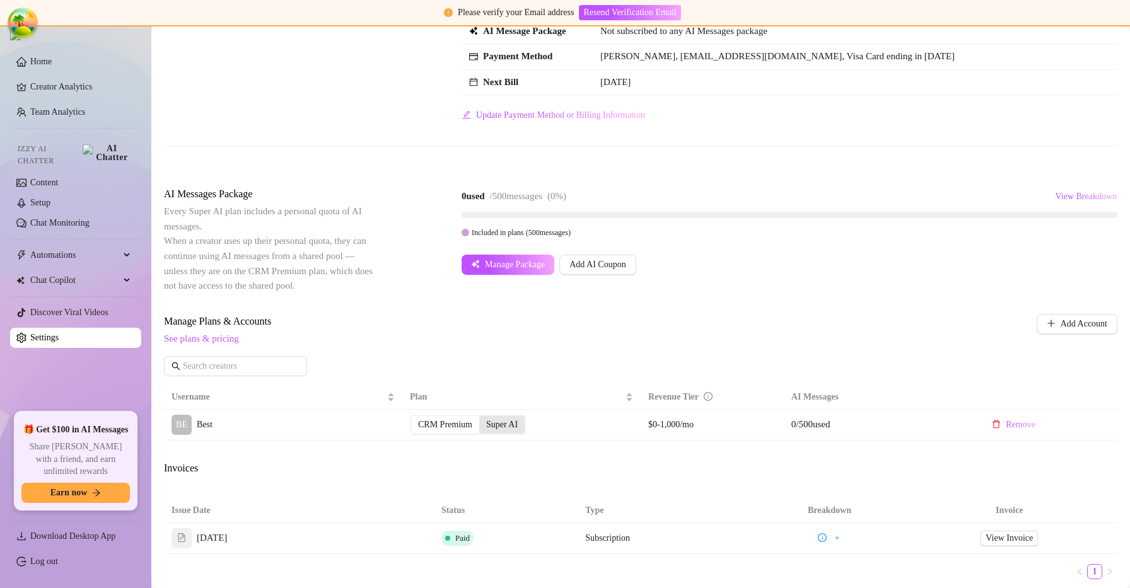
click at [509, 428] on div "Super AI" at bounding box center [501, 425] width 45 height 18
click at [482, 418] on input "Super AI" at bounding box center [482, 418] width 0 height 0
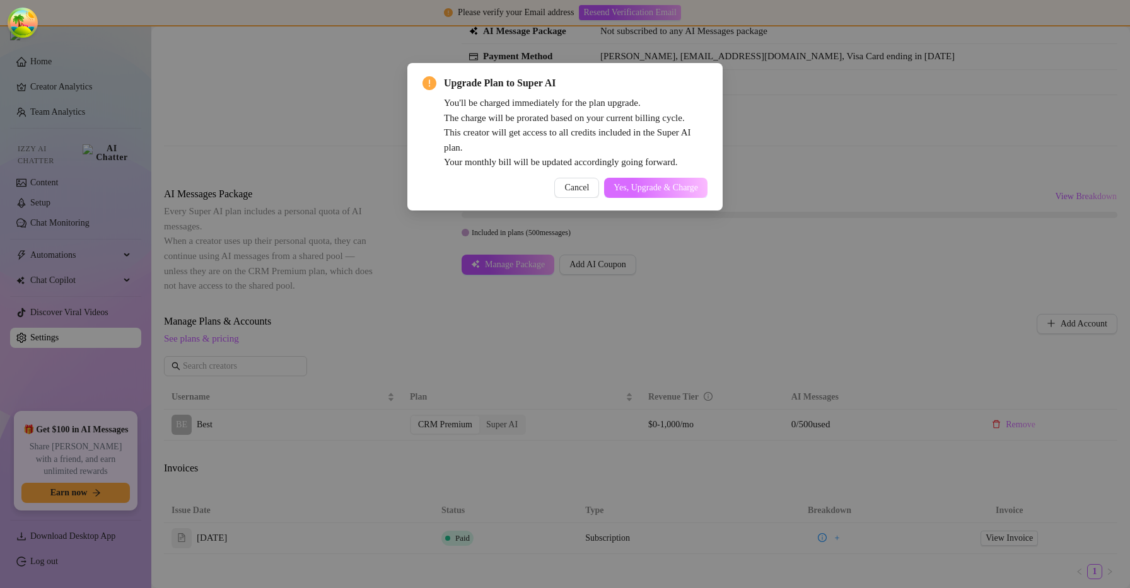
click at [661, 180] on button "Yes, Upgrade & Charge" at bounding box center [655, 188] width 103 height 20
